Goal: Entertainment & Leisure: Browse casually

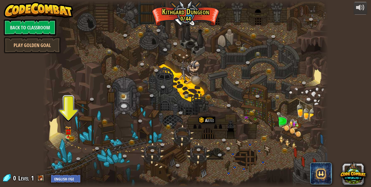
click at [37, 180] on span at bounding box center [41, 178] width 8 height 8
click at [43, 178] on span at bounding box center [41, 178] width 8 height 8
click at [24, 164] on div "powered by Back to Classroom Play Golden Goal Twisted Canyon (Locked) Challenge…" at bounding box center [185, 93] width 371 height 187
